Goal: Communication & Community: Ask a question

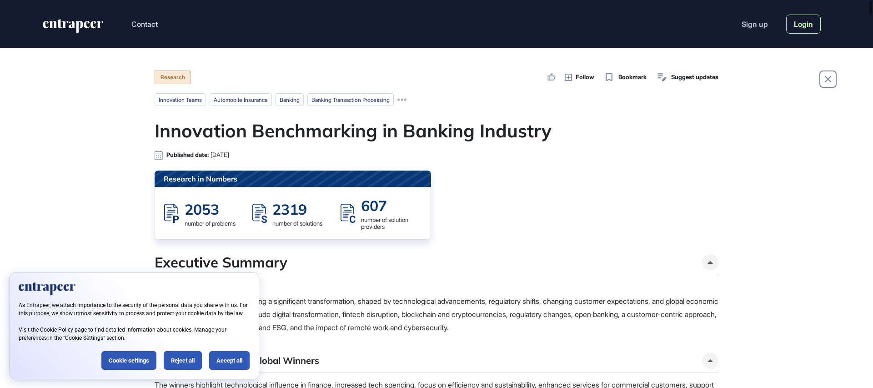
click at [799, 25] on link "Login" at bounding box center [803, 24] width 35 height 19
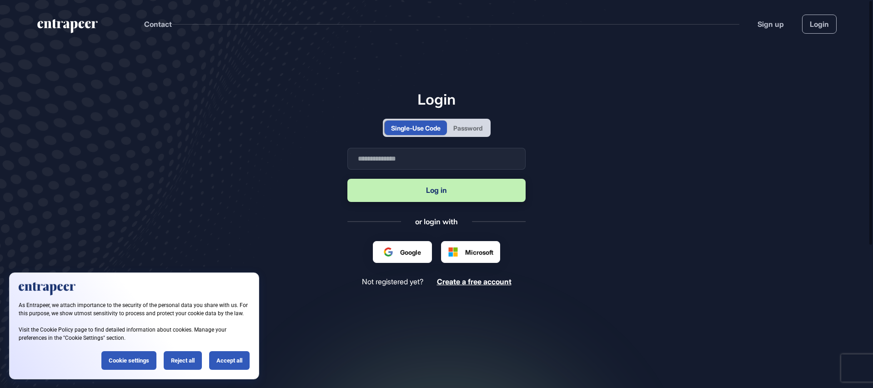
scroll to position [0, 0]
click at [422, 161] on input "text" at bounding box center [436, 159] width 178 height 22
click at [452, 160] on input "**********" at bounding box center [436, 159] width 178 height 22
drag, startPoint x: 473, startPoint y: 158, endPoint x: 222, endPoint y: 146, distance: 250.7
click at [226, 146] on main "**********" at bounding box center [436, 228] width 873 height 360
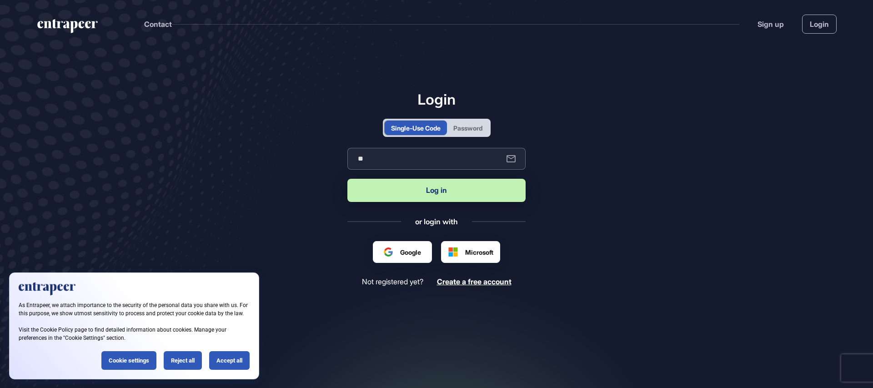
type input "**********"
click at [420, 191] on button "Log in" at bounding box center [436, 190] width 178 height 23
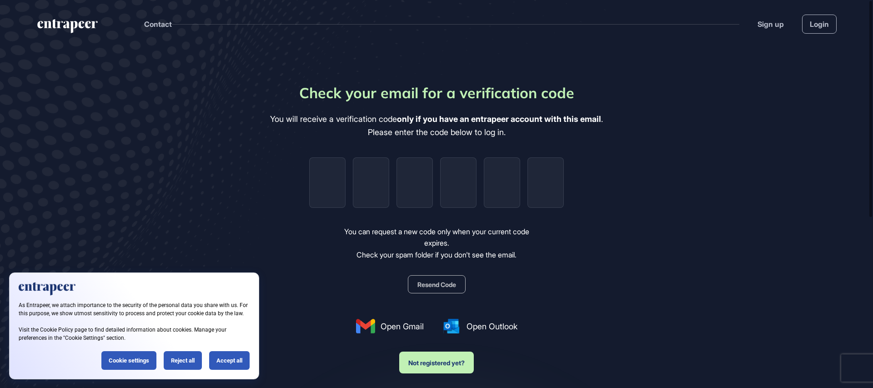
click at [676, 239] on main "Check your email for a verification code You will receive a verification code o…" at bounding box center [436, 267] width 873 height 439
click at [319, 172] on input "tel" at bounding box center [327, 182] width 36 height 50
type input "*"
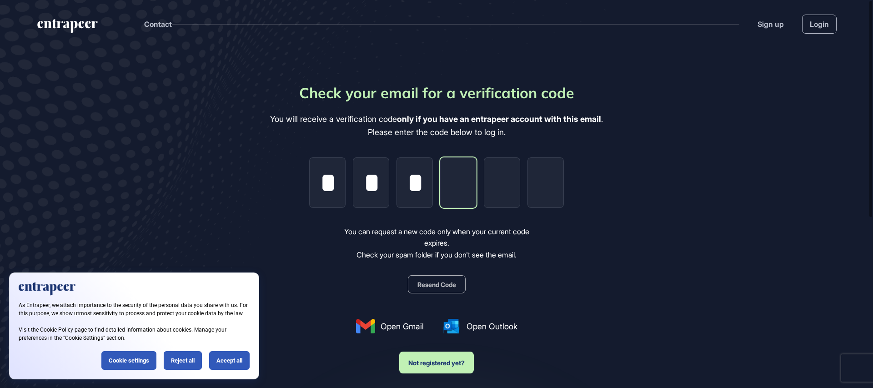
type input "*"
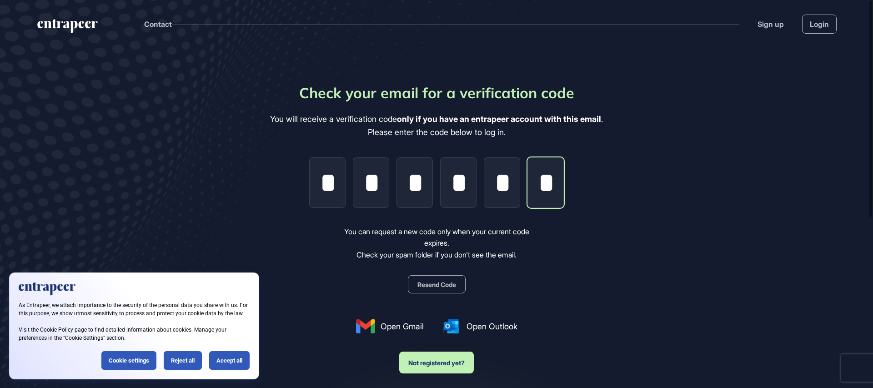
scroll to position [0, 0]
type input "*"
click at [813, 28] on link "Login" at bounding box center [819, 24] width 35 height 19
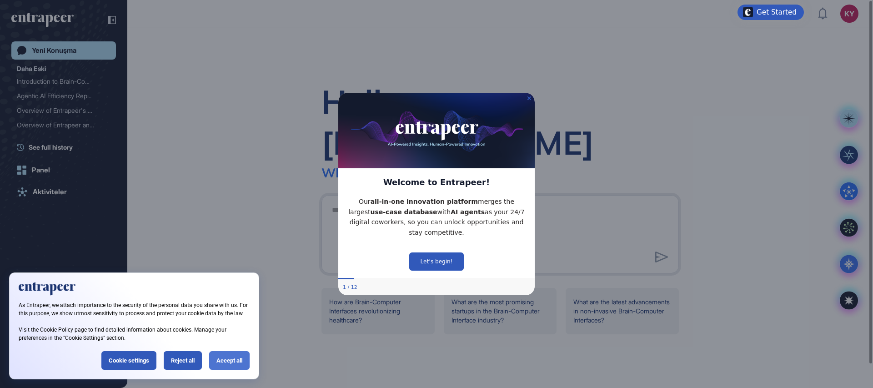
click at [227, 360] on div "Accept all" at bounding box center [229, 360] width 40 height 19
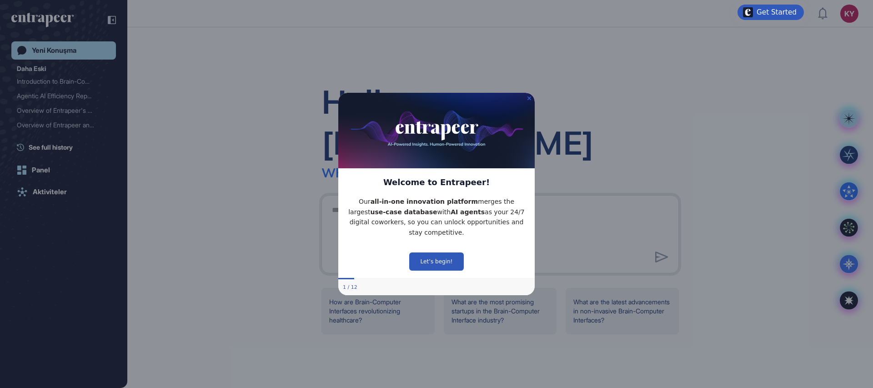
click at [439, 259] on button "Let’s begin!" at bounding box center [436, 261] width 55 height 18
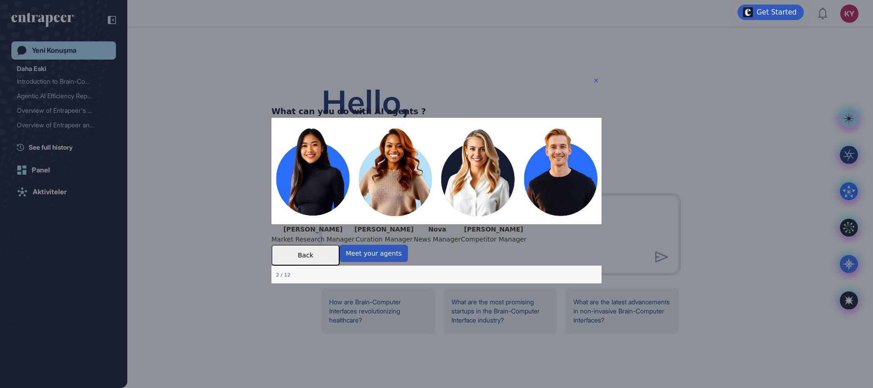
drag, startPoint x: 307, startPoint y: 295, endPoint x: 439, endPoint y: 295, distance: 132.3
click at [438, 283] on div "What can you do with AI agents ? [PERSON_NAME] Market Research Manager [PERSON_…" at bounding box center [436, 193] width 330 height 179
click at [408, 261] on button "Meet your agents" at bounding box center [373, 252] width 68 height 17
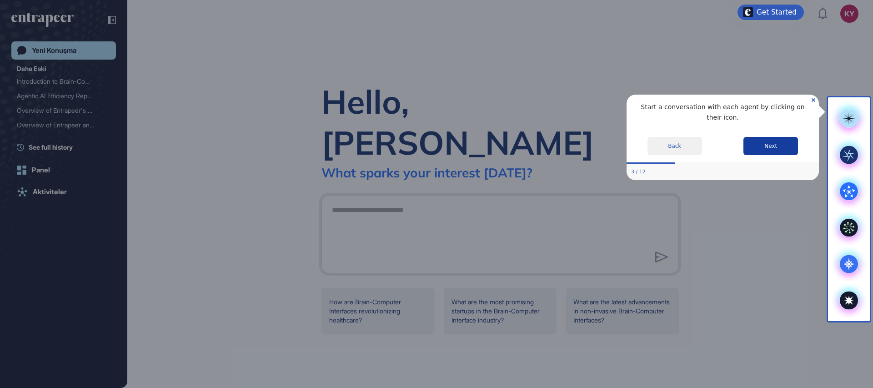
click at [783, 146] on button "Next" at bounding box center [770, 146] width 55 height 18
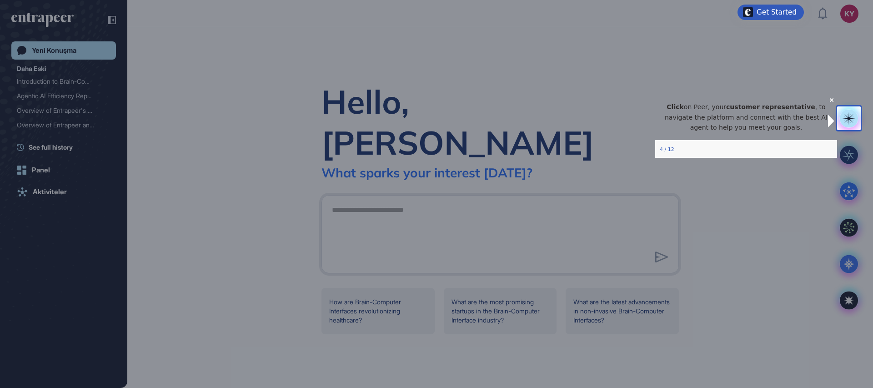
click at [780, 158] on div "4 / 12" at bounding box center [746, 149] width 182 height 16
click at [764, 255] on div at bounding box center [418, 194] width 837 height 388
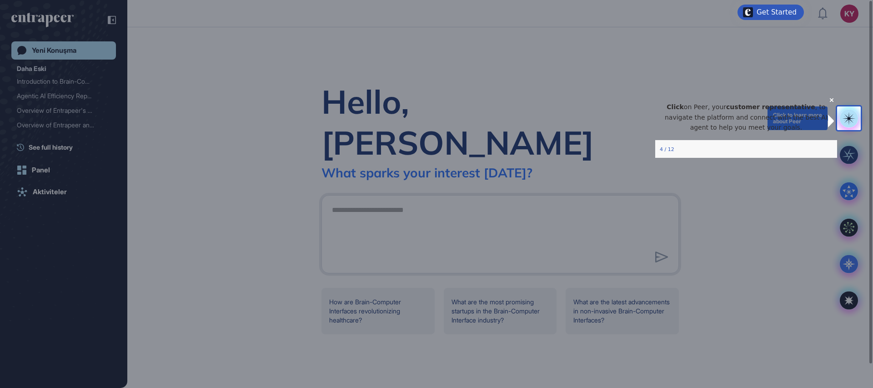
click at [851, 120] on icon at bounding box center [848, 118] width 13 height 13
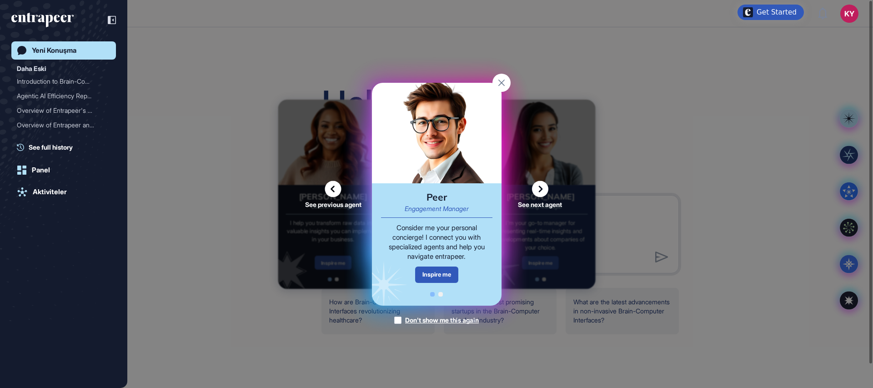
click at [769, 171] on div "See previous agent See next agent Peer Engagement Manager Consider me your pers…" at bounding box center [436, 194] width 873 height 388
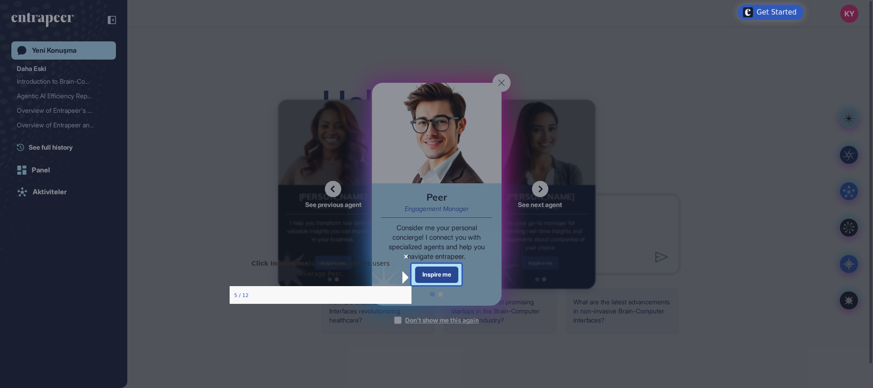
click at [434, 275] on div "Inspire me" at bounding box center [436, 274] width 43 height 16
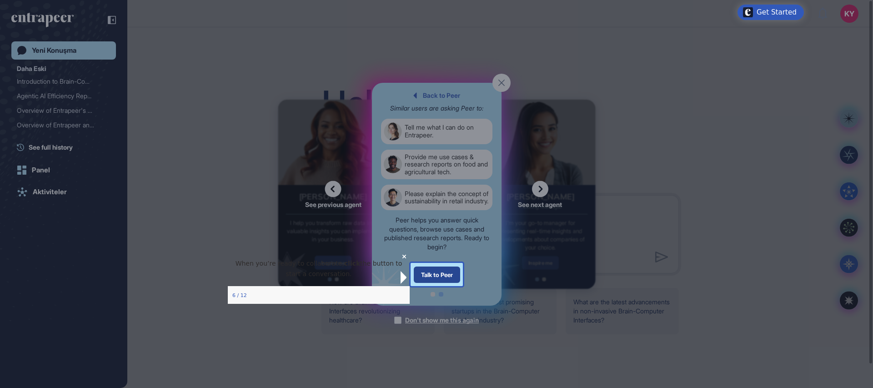
click at [442, 277] on div "Talk to Peer" at bounding box center [436, 274] width 46 height 16
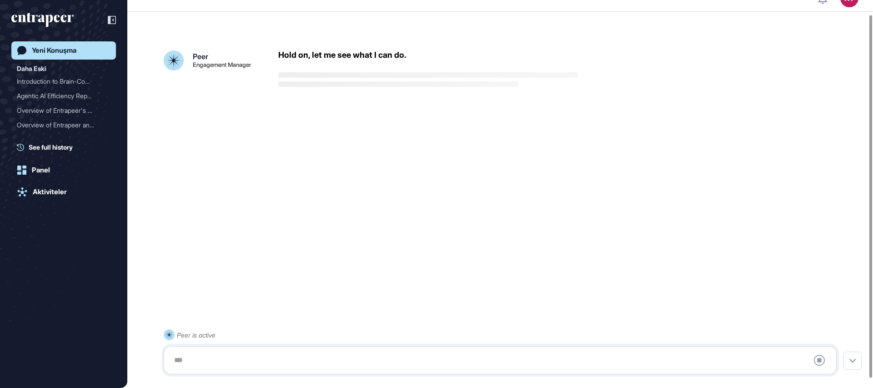
scroll to position [25, 0]
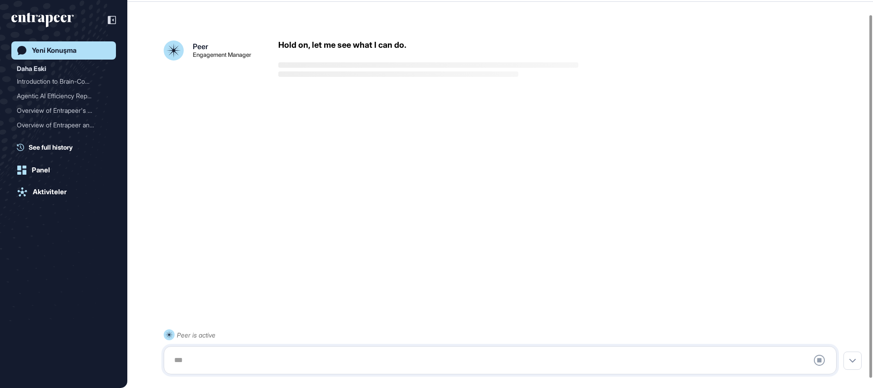
click at [262, 356] on div at bounding box center [500, 360] width 663 height 18
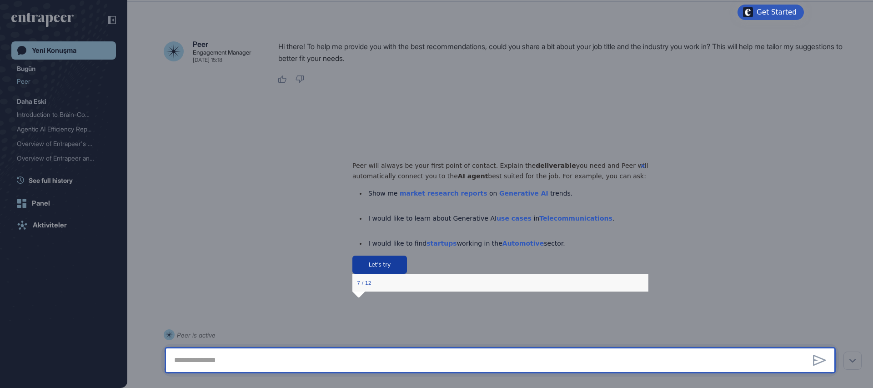
click at [406, 274] on button "Let's try" at bounding box center [379, 264] width 55 height 18
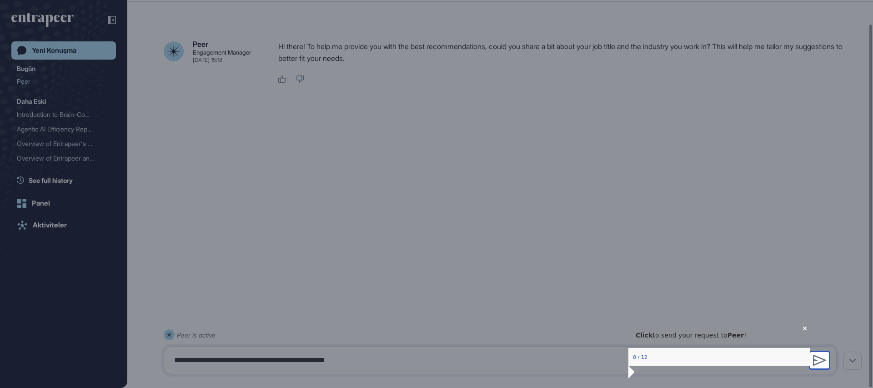
type textarea "**********"
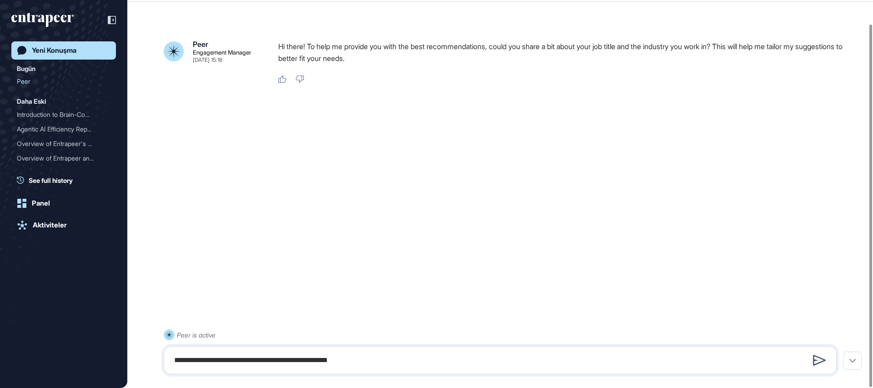
click at [818, 358] on icon at bounding box center [819, 359] width 13 height 11
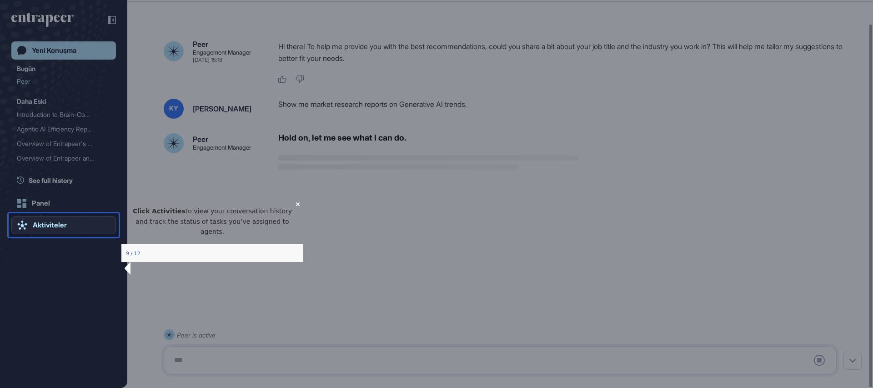
click at [65, 230] on link "Aktiviteler" at bounding box center [63, 225] width 105 height 18
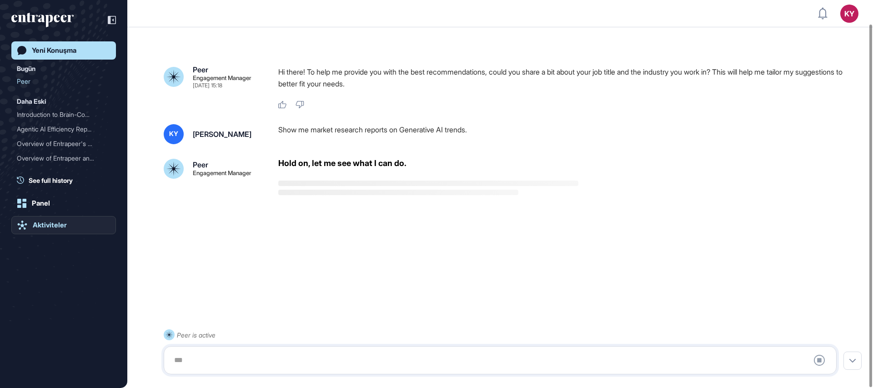
click at [65, 230] on div "Yeni Konuşma Bugün Peer Daha Eski Introduction to Brain-Com... Agentic AI Effic…" at bounding box center [63, 203] width 105 height 324
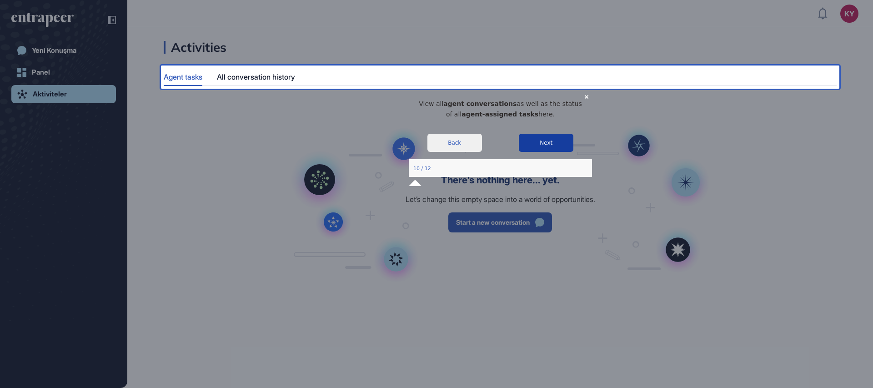
click at [548, 151] on button "Next" at bounding box center [545, 142] width 55 height 18
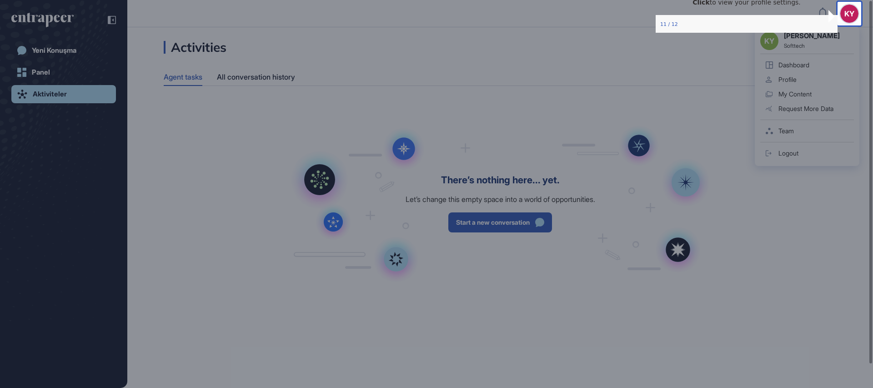
click at [853, 26] on div "KY Koray Yangal Softtech Dashboard Profile My Content Request More Data Team Lo…" at bounding box center [806, 96] width 105 height 140
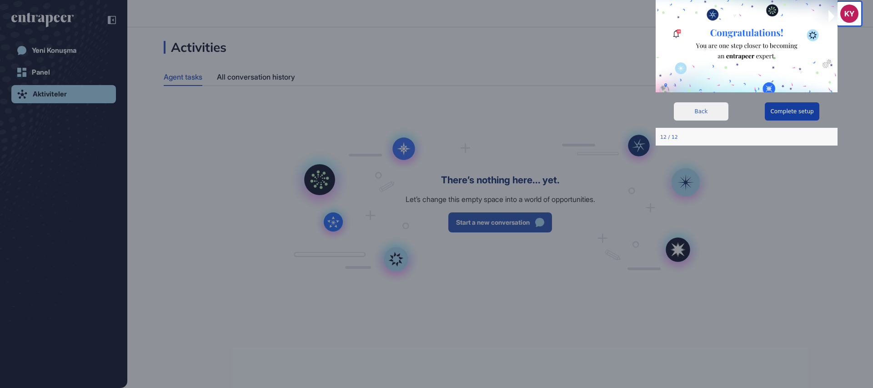
click at [789, 108] on button "Complete setup" at bounding box center [791, 111] width 55 height 18
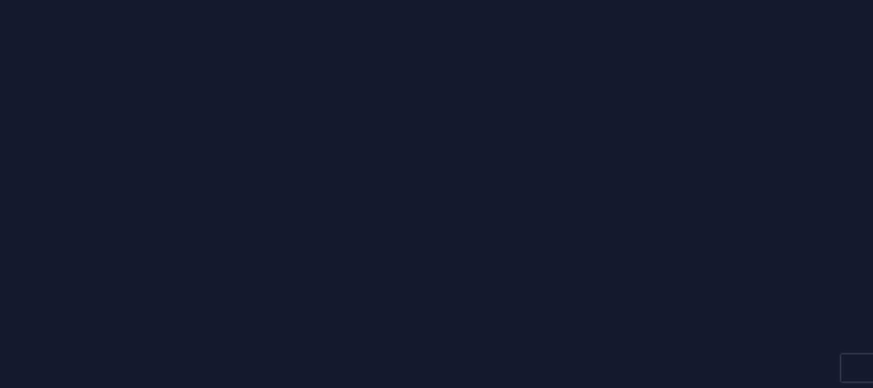
click at [263, 78] on div at bounding box center [436, 194] width 873 height 388
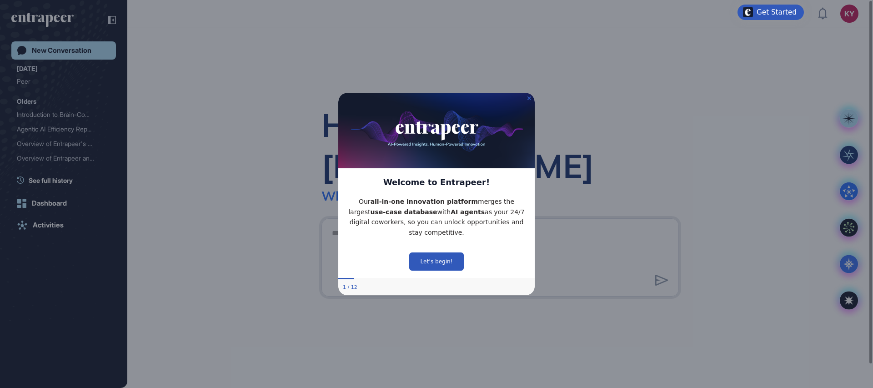
click at [220, 238] on div "Hello, [PERSON_NAME] What sparks your interest [DATE]?" at bounding box center [499, 207] width 745 height 360
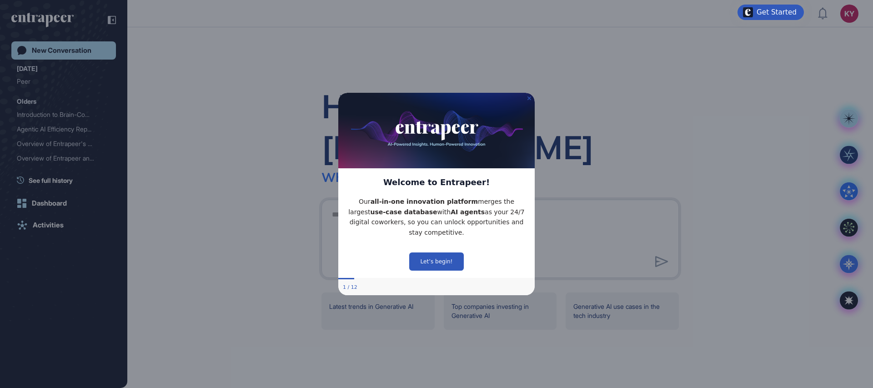
click at [530, 99] on icon "Close Preview" at bounding box center [529, 98] width 4 height 4
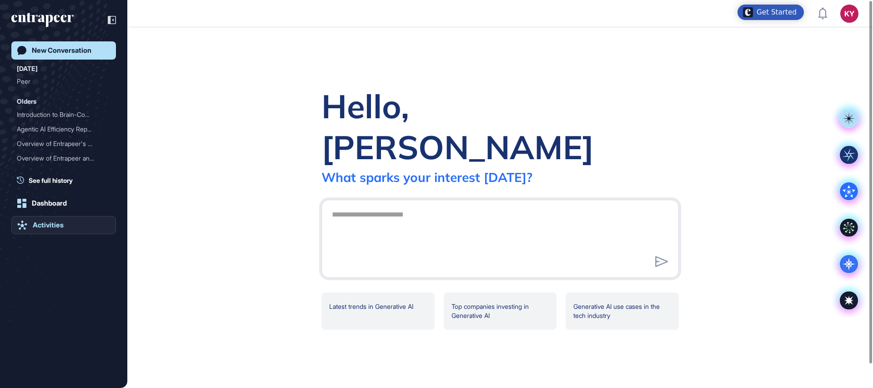
click at [49, 224] on div "Activities" at bounding box center [48, 225] width 31 height 8
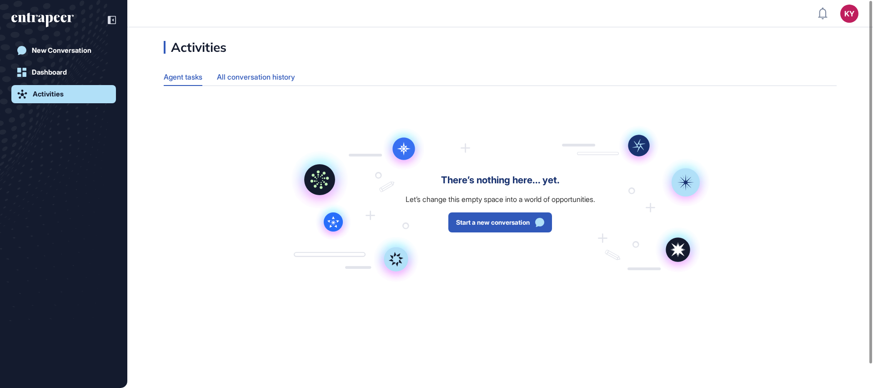
click at [253, 82] on div "All conversation history" at bounding box center [256, 77] width 78 height 18
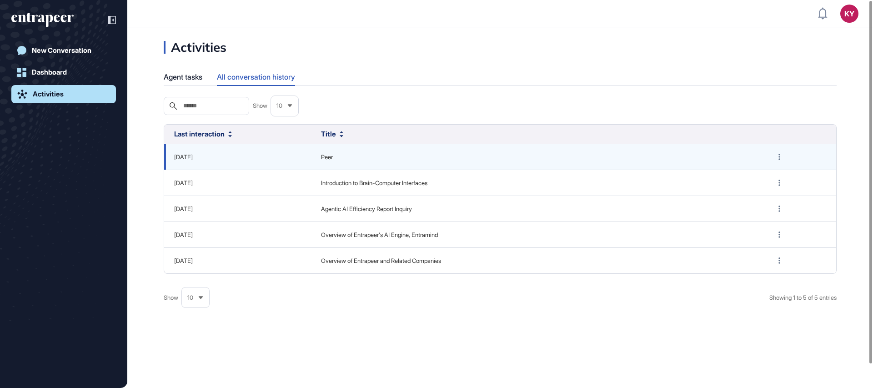
click at [232, 160] on div "[DATE]" at bounding box center [237, 157] width 134 height 9
click at [329, 155] on span "Peer" at bounding box center [537, 157] width 432 height 9
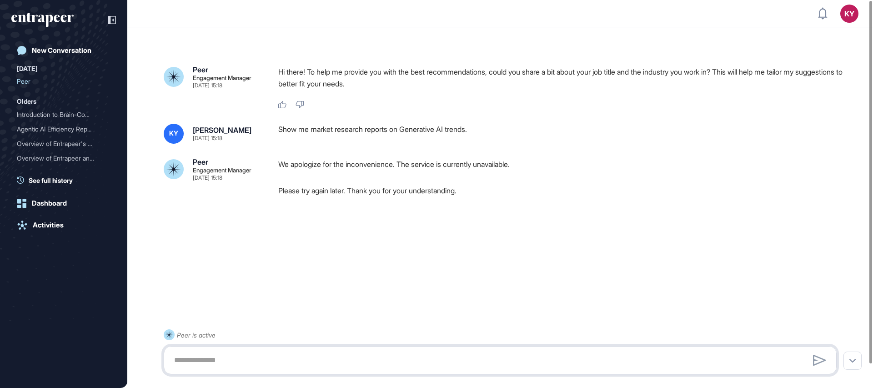
click at [243, 359] on textarea at bounding box center [500, 360] width 663 height 18
click at [218, 362] on textarea at bounding box center [500, 360] width 663 height 18
paste textarea "**********"
click at [279, 359] on textarea "**********" at bounding box center [500, 360] width 663 height 18
type textarea "**********"
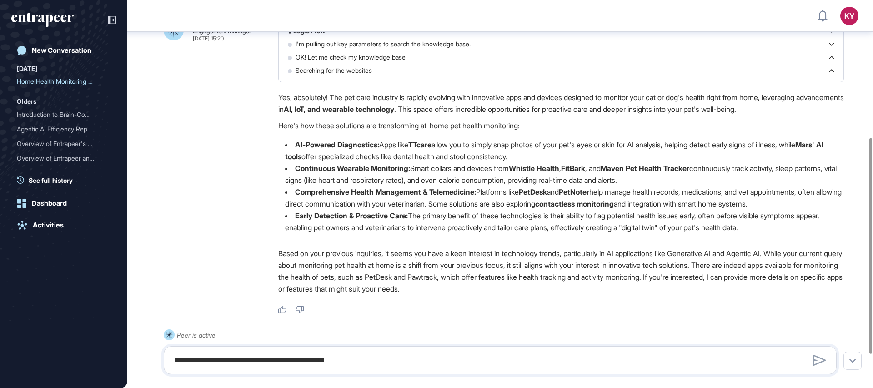
scroll to position [247, 0]
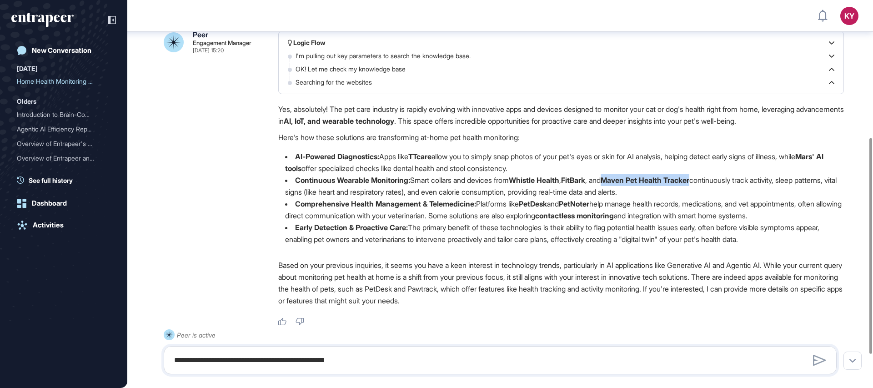
drag, startPoint x: 627, startPoint y: 180, endPoint x: 715, endPoint y: 182, distance: 88.7
click at [689, 182] on strong "Maven Pet Health Tracker" at bounding box center [644, 179] width 89 height 9
copy strong "Maven Pet Health Tracker"
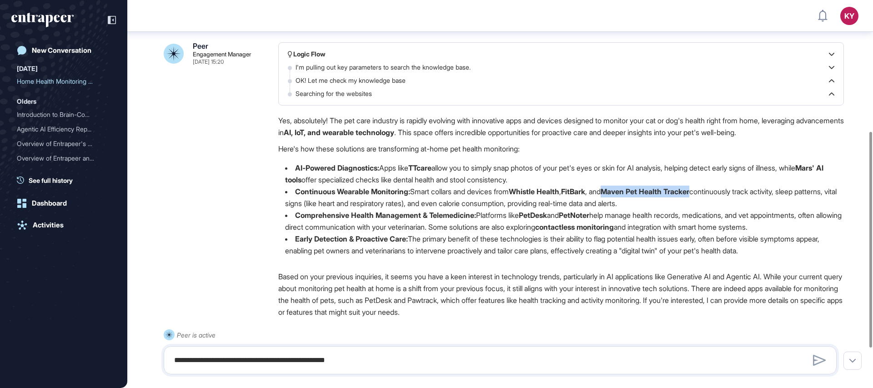
click at [423, 171] on strong "TTcare" at bounding box center [419, 167] width 23 height 9
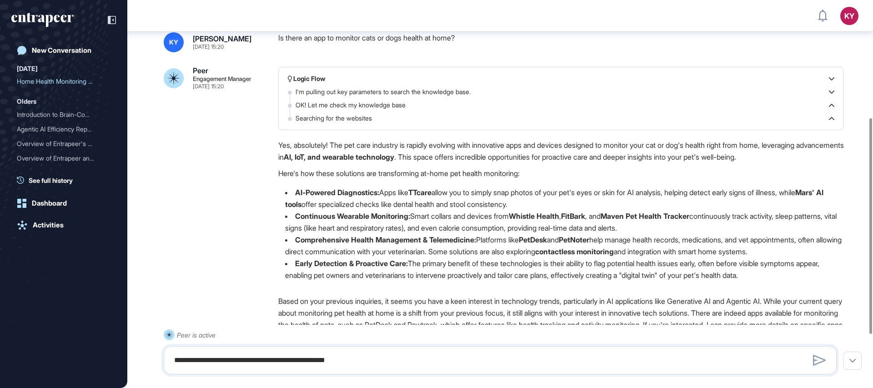
scroll to position [217, 0]
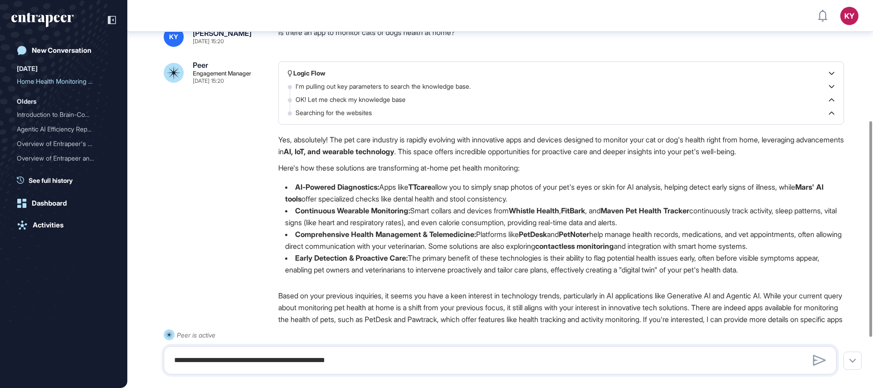
click at [280, 138] on p "Yes, absolutely! The pet care industry is rapidly evolving with innovative apps…" at bounding box center [560, 146] width 565 height 24
drag, startPoint x: 280, startPoint y: 140, endPoint x: 809, endPoint y: 265, distance: 543.2
click at [809, 265] on div "Yes, absolutely! The pet care industry is rapidly evolving with innovative apps…" at bounding box center [560, 208] width 565 height 149
click at [331, 159] on div "Yes, absolutely! The pet care industry is rapidly evolving with innovative apps…" at bounding box center [560, 208] width 565 height 149
drag, startPoint x: 285, startPoint y: 187, endPoint x: 807, endPoint y: 276, distance: 530.2
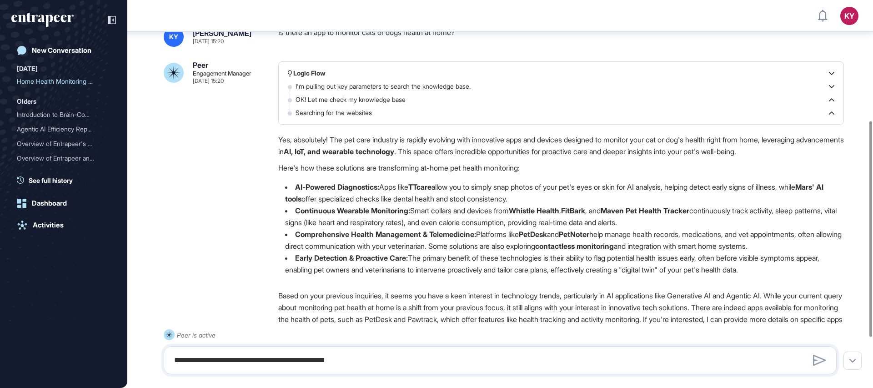
click at [807, 276] on div "Yes, absolutely! The pet care industry is rapidly evolving with innovative apps…" at bounding box center [560, 208] width 565 height 149
copy ul "AI-Powered Diagnostics: Apps like TTcare allow you to simply snap photos of you…"
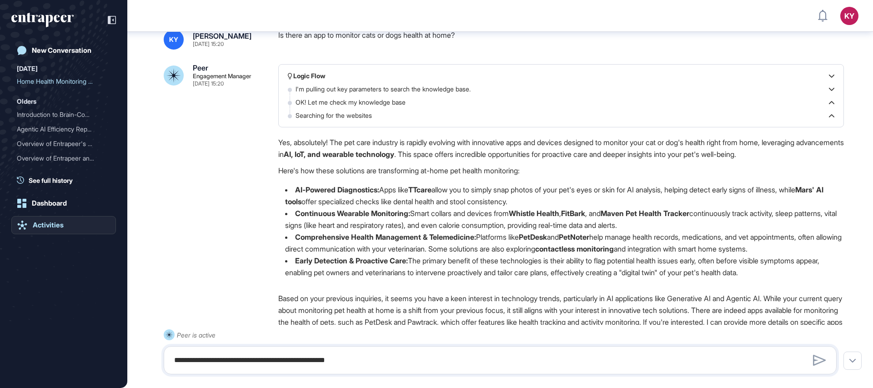
scroll to position [283, 0]
